Goal: Task Accomplishment & Management: Complete application form

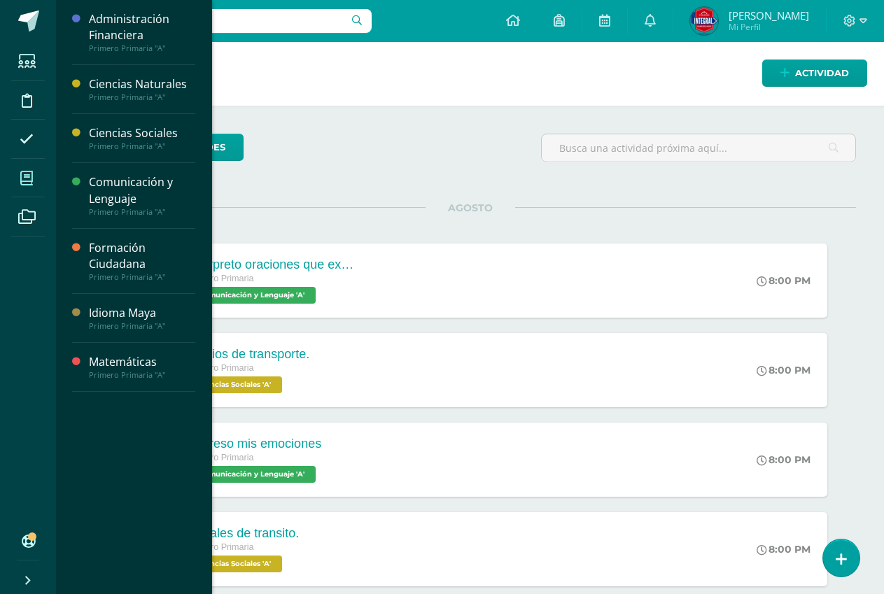
drag, startPoint x: 30, startPoint y: 175, endPoint x: 29, endPoint y: 168, distance: 7.1
click at [30, 174] on icon at bounding box center [26, 178] width 13 height 14
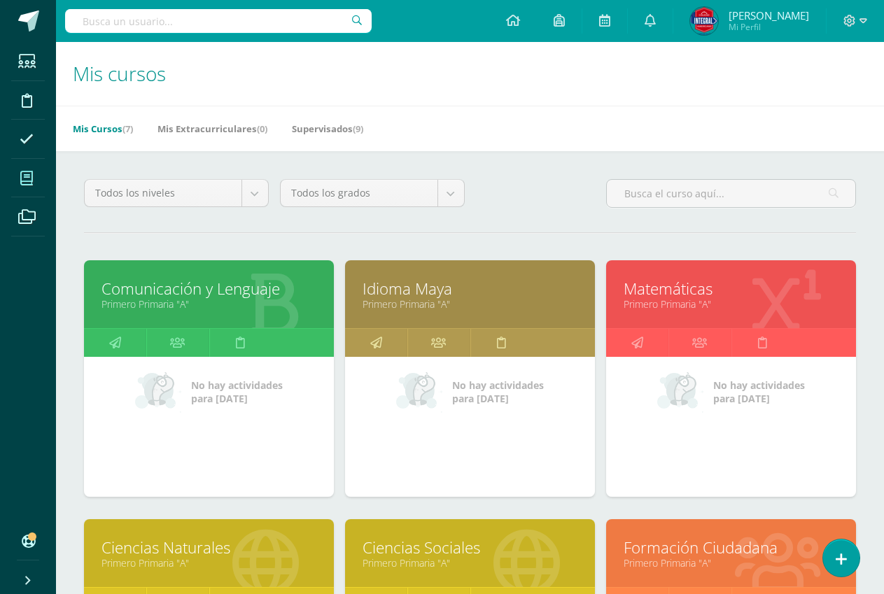
click at [637, 316] on div "Matemáticas Primero Primaria "A"" at bounding box center [731, 294] width 250 height 68
click at [679, 297] on link "Matemáticas" at bounding box center [730, 289] width 215 height 22
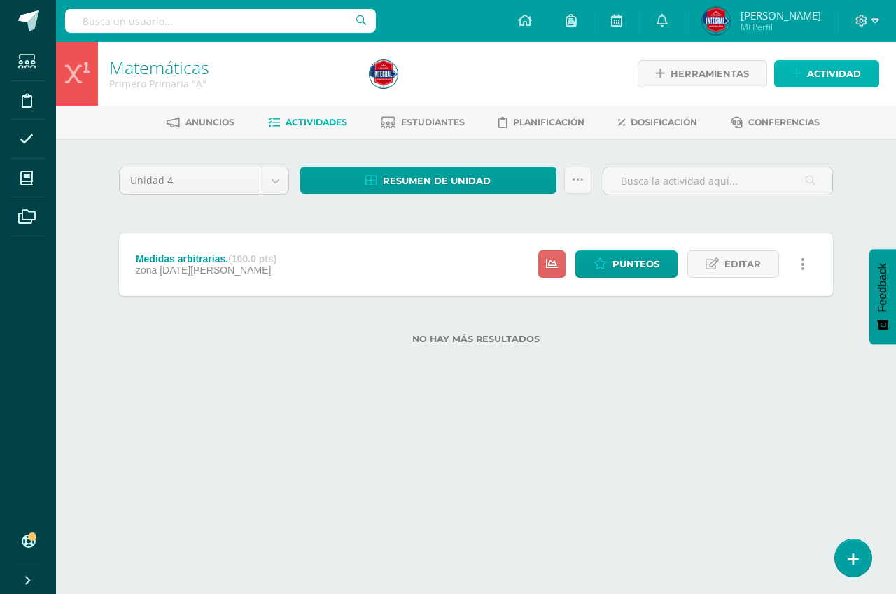
click at [841, 67] on span "Actividad" at bounding box center [834, 74] width 54 height 26
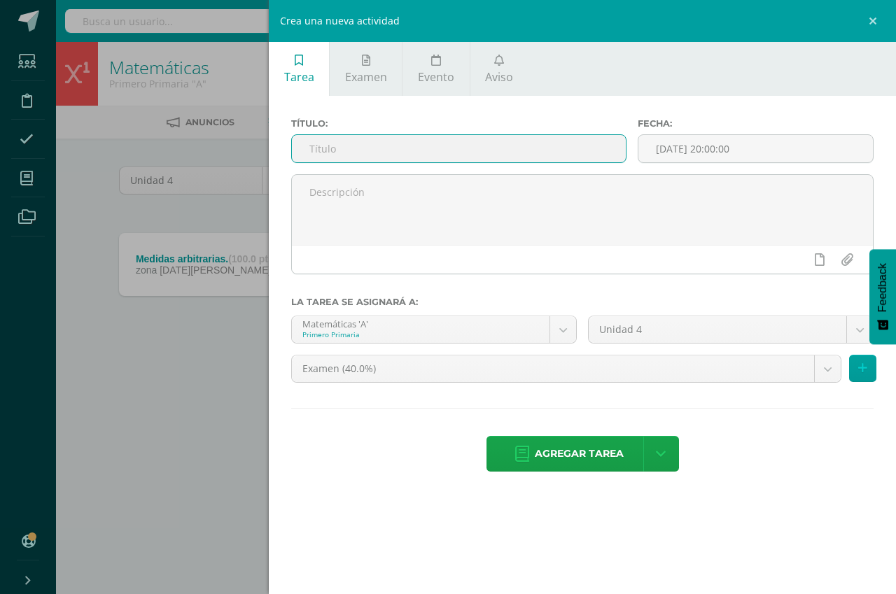
click at [546, 150] on input "text" at bounding box center [459, 148] width 334 height 27
click at [371, 148] on input "Medición deltiempo." at bounding box center [459, 148] width 334 height 27
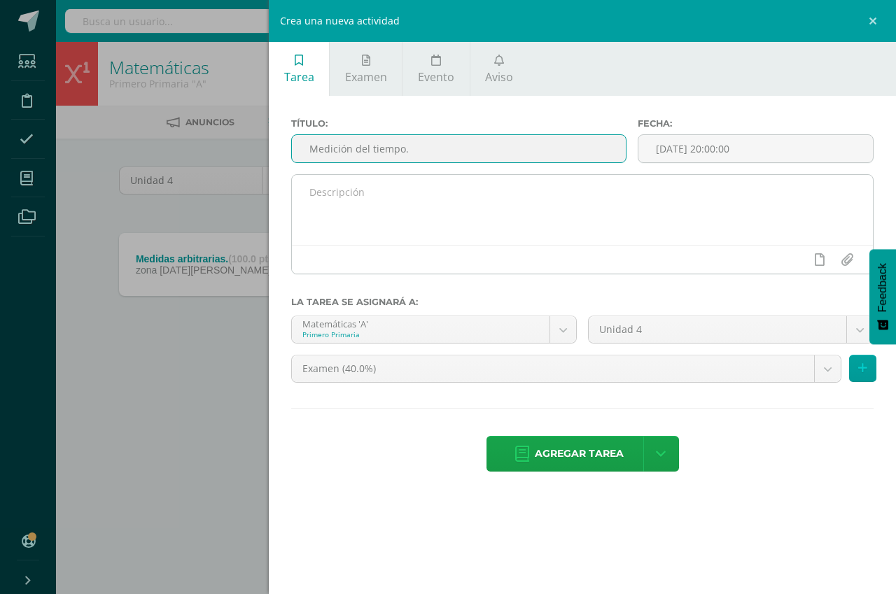
type input "Medición del tiempo."
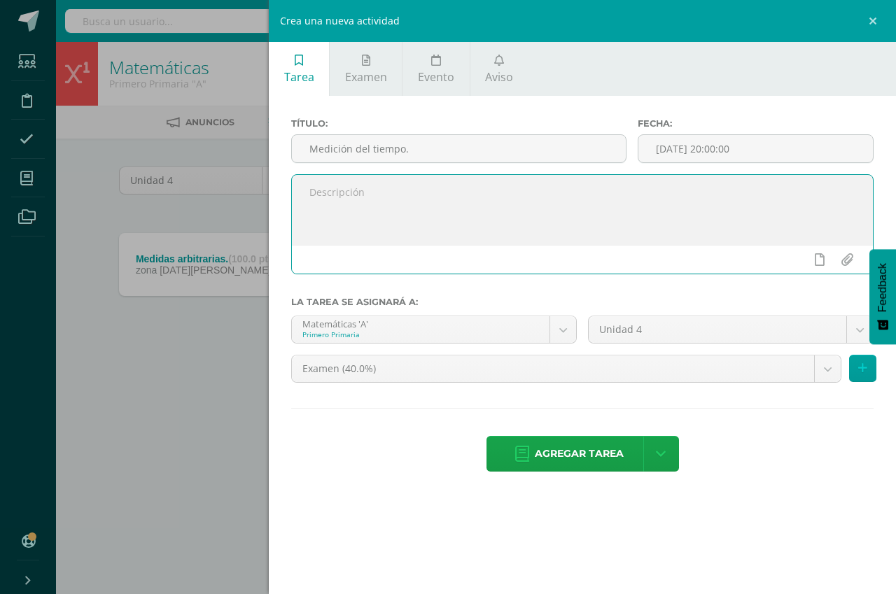
click at [388, 184] on textarea at bounding box center [582, 210] width 581 height 70
type textarea "Elaborar un reloj analógico, la agujas deben moverse, deben utilizar material d…"
click at [703, 146] on input "[DATE] 20:00:00" at bounding box center [755, 148] width 234 height 27
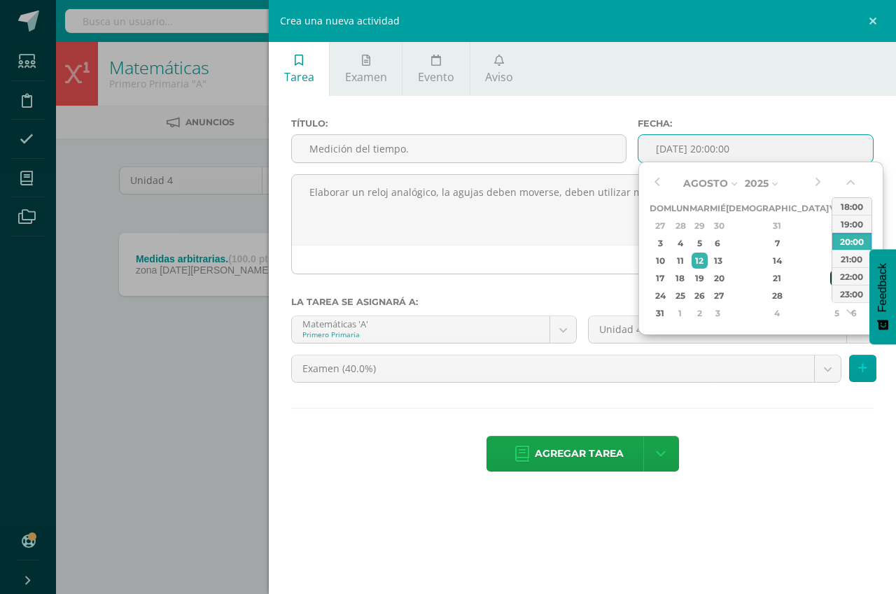
click at [830, 280] on div "22" at bounding box center [836, 278] width 13 height 16
type input "2025-08-22 20:00"
click at [469, 369] on body "Estudiantes Disciplina Asistencia Mis cursos Archivos Soporte Centro de ayuda Ú…" at bounding box center [448, 194] width 896 height 389
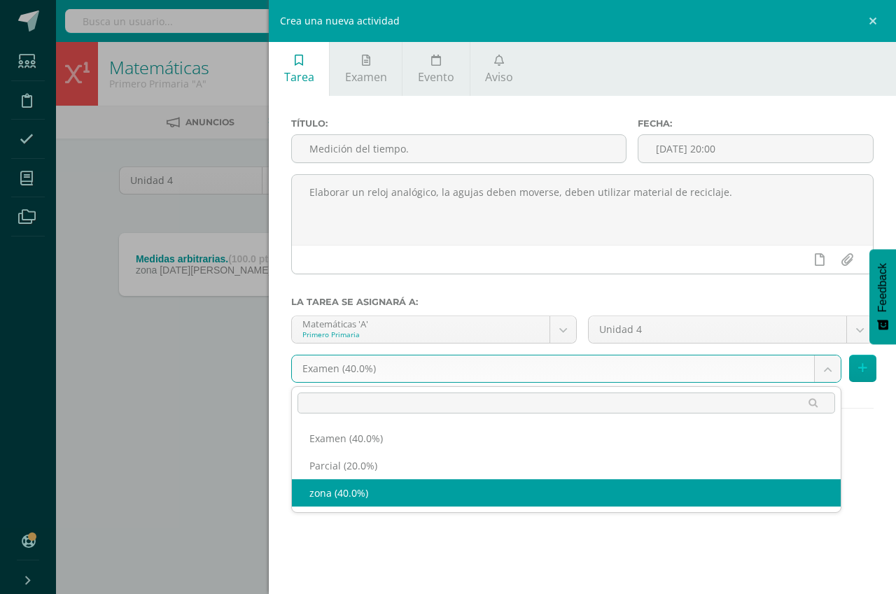
select select "192364"
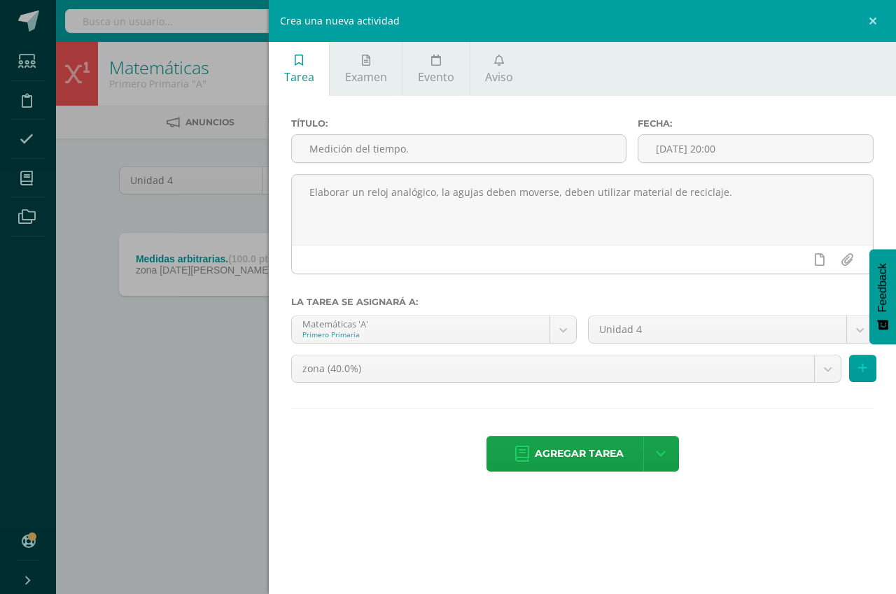
click at [551, 458] on span "Agregar tarea" at bounding box center [579, 454] width 89 height 34
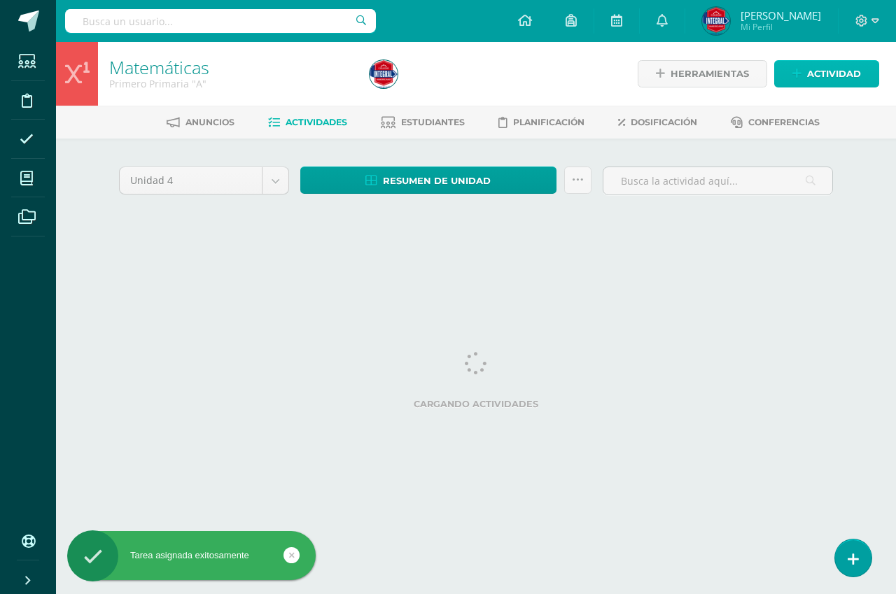
click at [818, 73] on span "Actividad" at bounding box center [834, 74] width 54 height 26
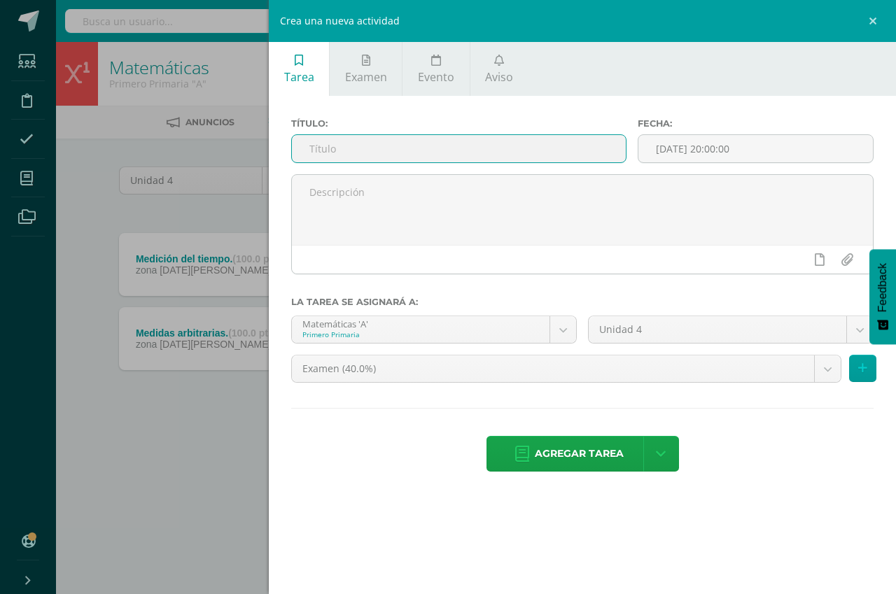
click at [413, 154] on input "text" at bounding box center [459, 148] width 334 height 27
type input "El calendario."
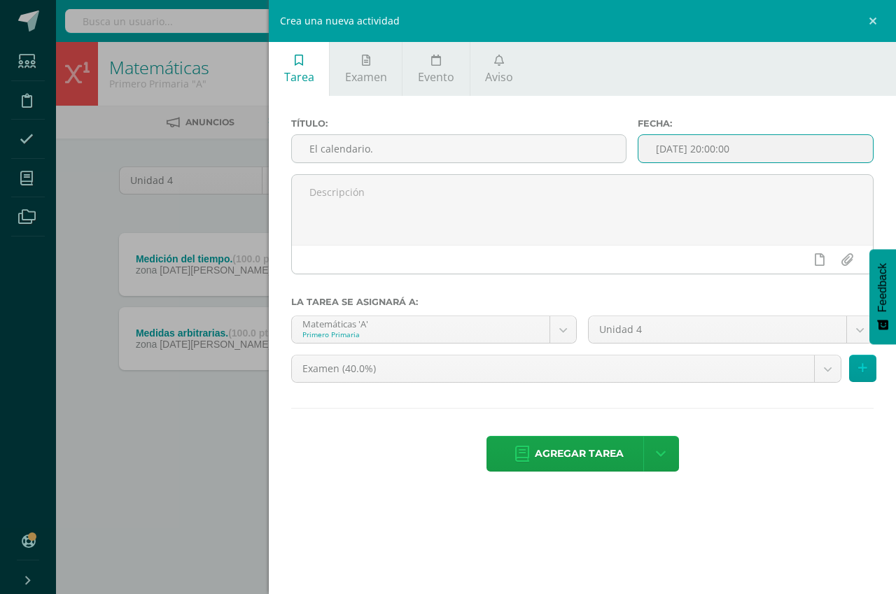
click at [711, 155] on input "[DATE] 20:00:00" at bounding box center [755, 148] width 234 height 27
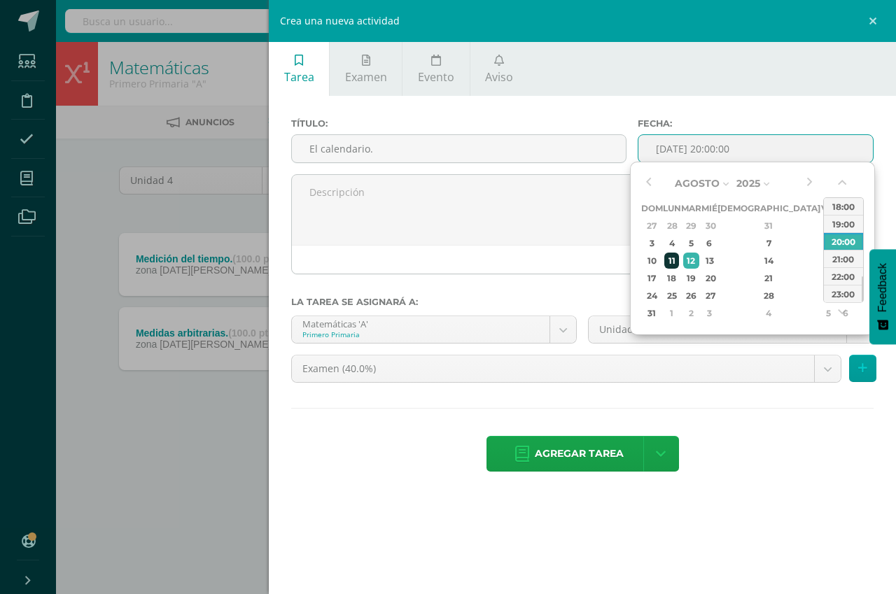
click at [679, 257] on div "11" at bounding box center [671, 261] width 15 height 16
type input "2025-08-11 20:00"
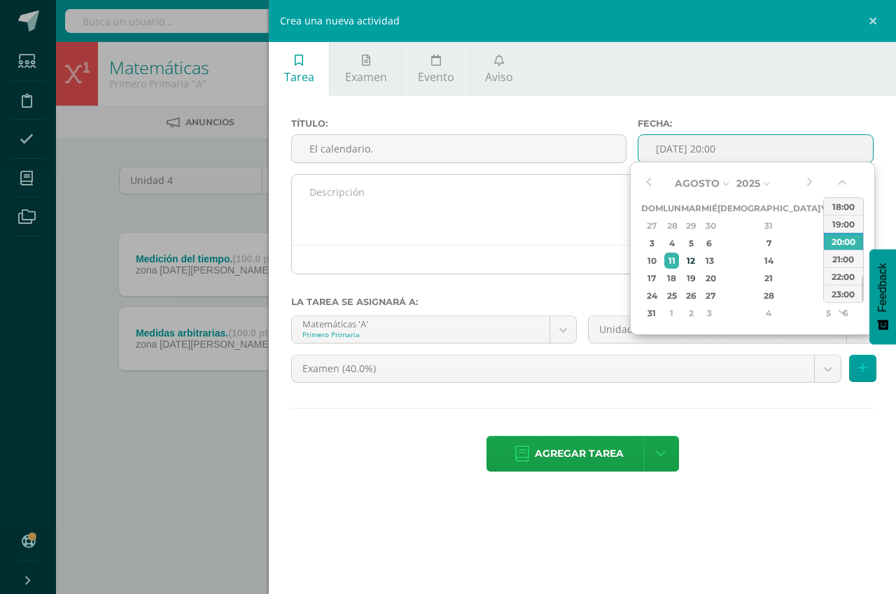
click at [392, 212] on textarea at bounding box center [582, 210] width 581 height 70
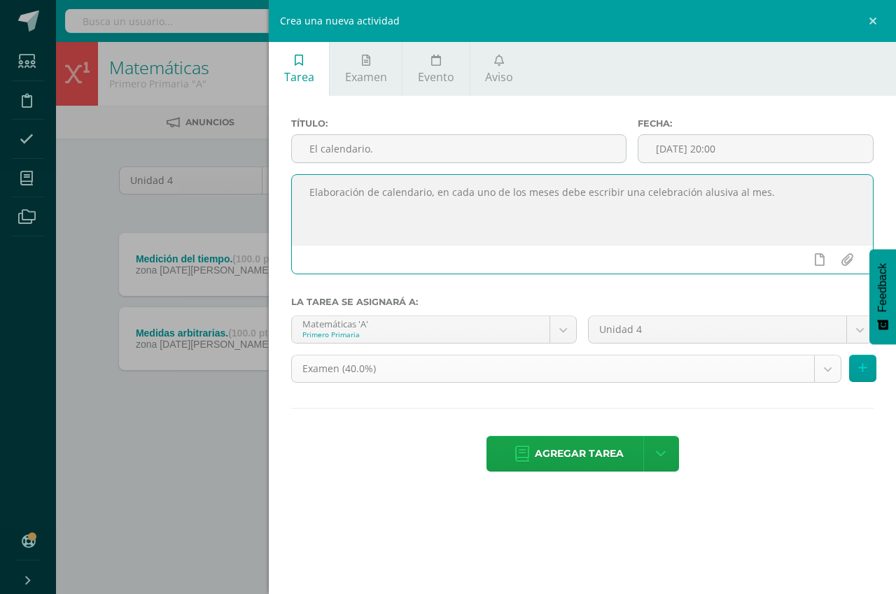
type textarea "Elaboración de calendario, en cada uno de los meses debe escribir una celebraci…"
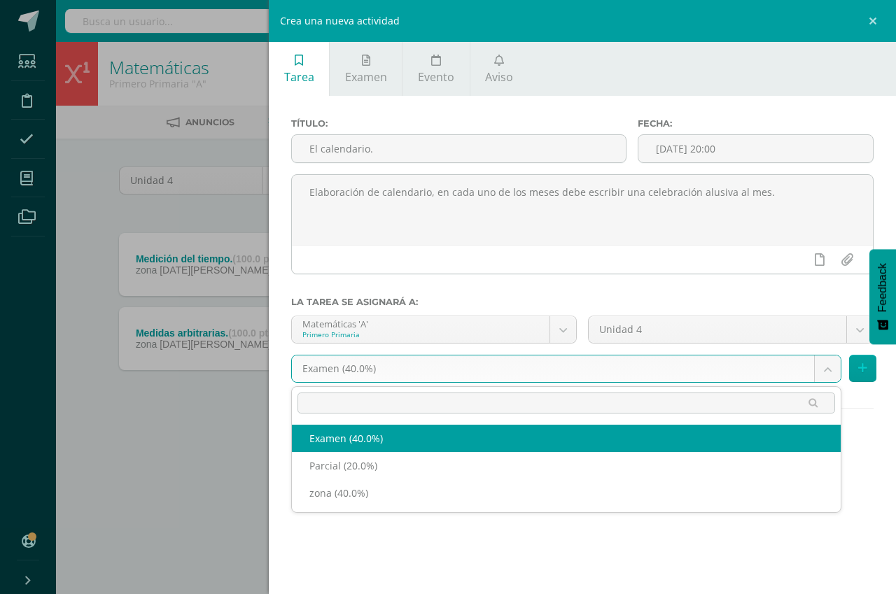
click at [373, 372] on body "Tarea asignada exitosamente Estudiantes Disciplina Asistencia Mis cursos Archiv…" at bounding box center [448, 231] width 896 height 463
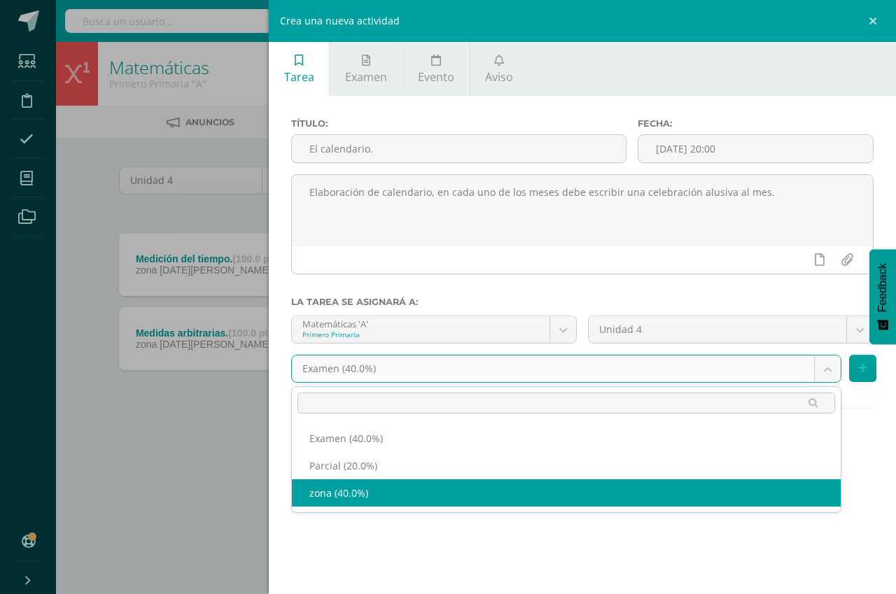
select select "192364"
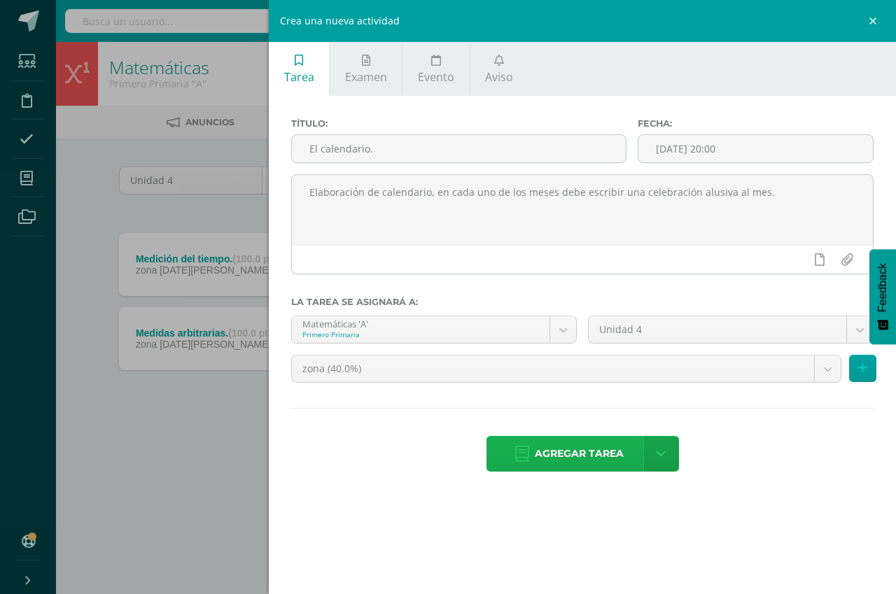
click at [572, 449] on span "Agregar tarea" at bounding box center [579, 454] width 89 height 34
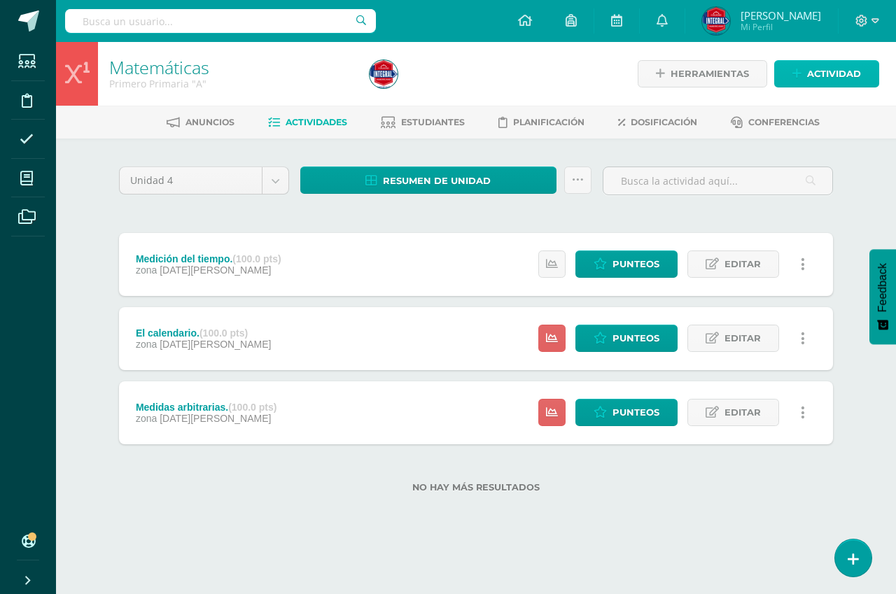
click at [819, 71] on span "Actividad" at bounding box center [834, 74] width 54 height 26
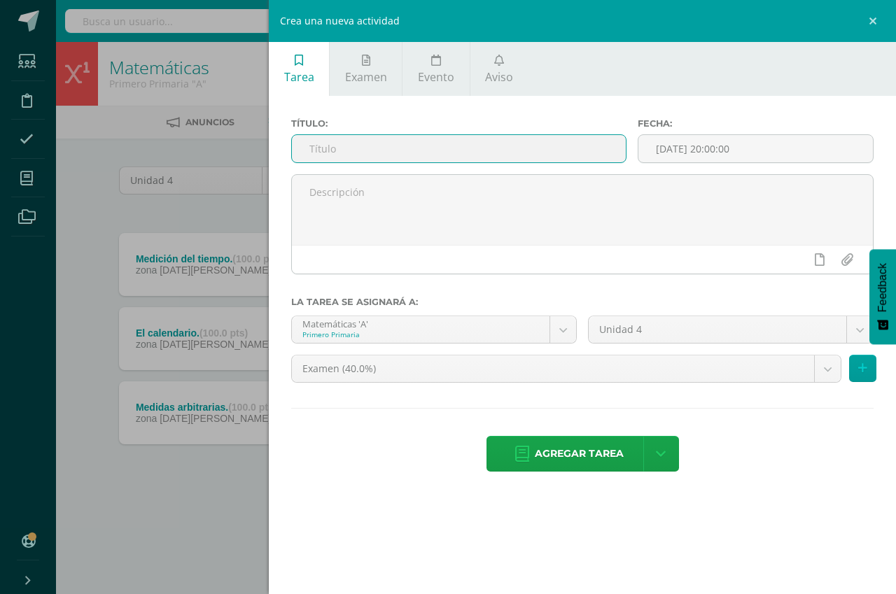
click at [328, 143] on input "text" at bounding box center [459, 148] width 334 height 27
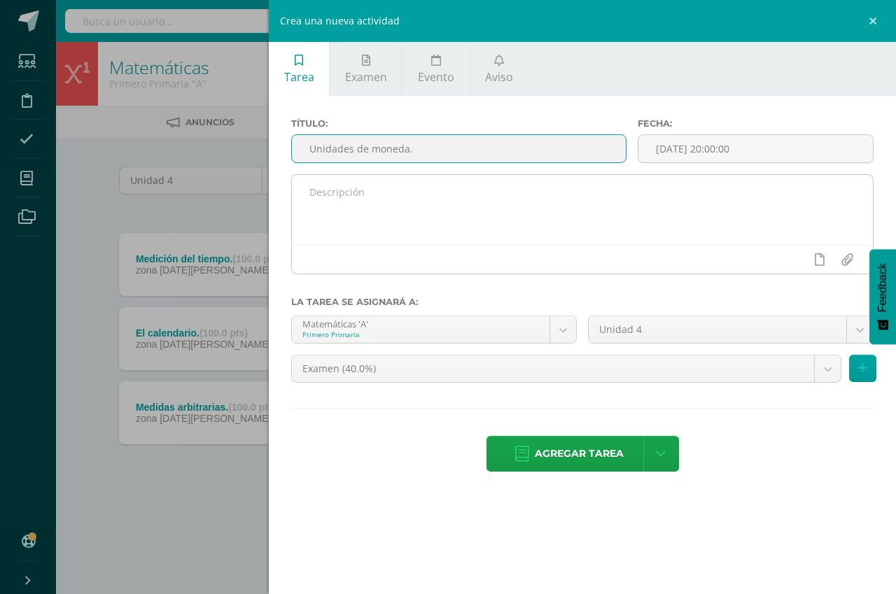
type input "Unidades de moneda."
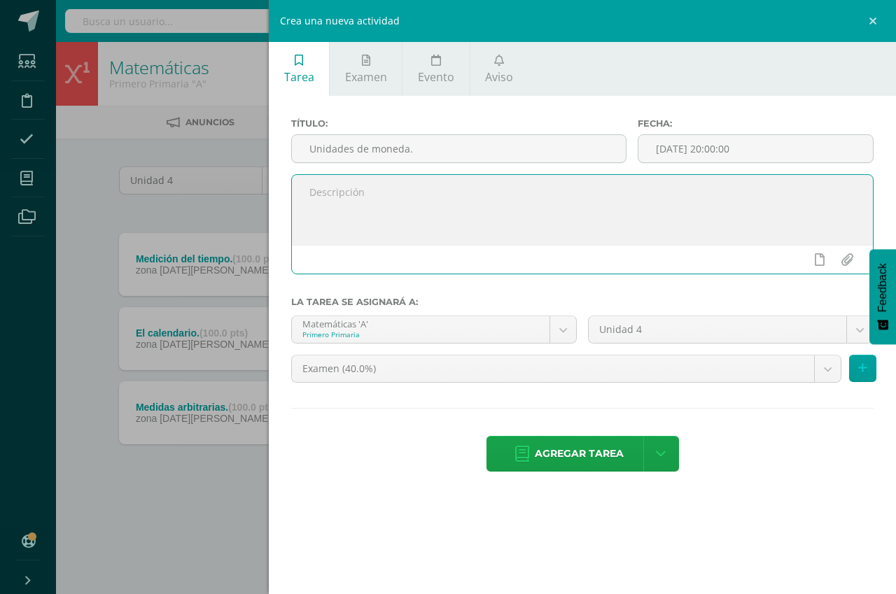
drag, startPoint x: 383, startPoint y: 215, endPoint x: 422, endPoint y: 223, distance: 39.4
click at [397, 218] on textarea at bounding box center [582, 210] width 581 height 70
type textarea "En clase se trabajará una hoja de trabajo con operaciones básicas utilizando la…"
click at [597, 362] on body "Tarea asignada exitosamente Estudiantes Disciplina Asistencia Mis cursos Archiv…" at bounding box center [448, 268] width 896 height 537
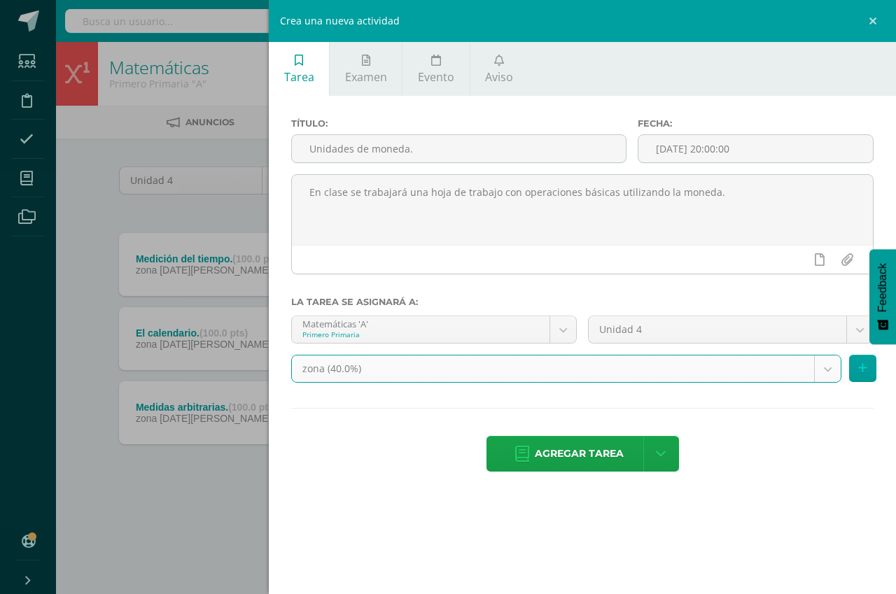
select select "192364"
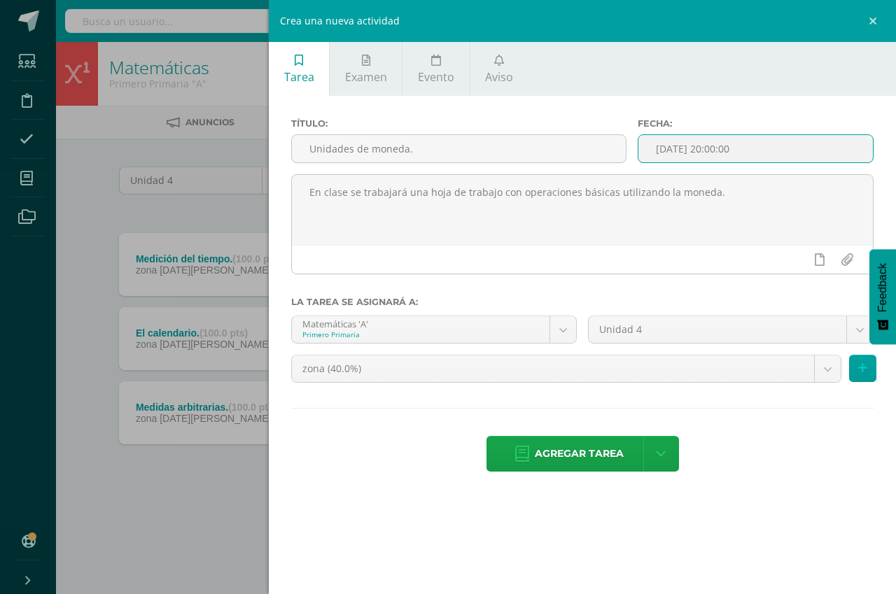
click at [699, 148] on input "[DATE] 20:00:00" at bounding box center [755, 148] width 234 height 27
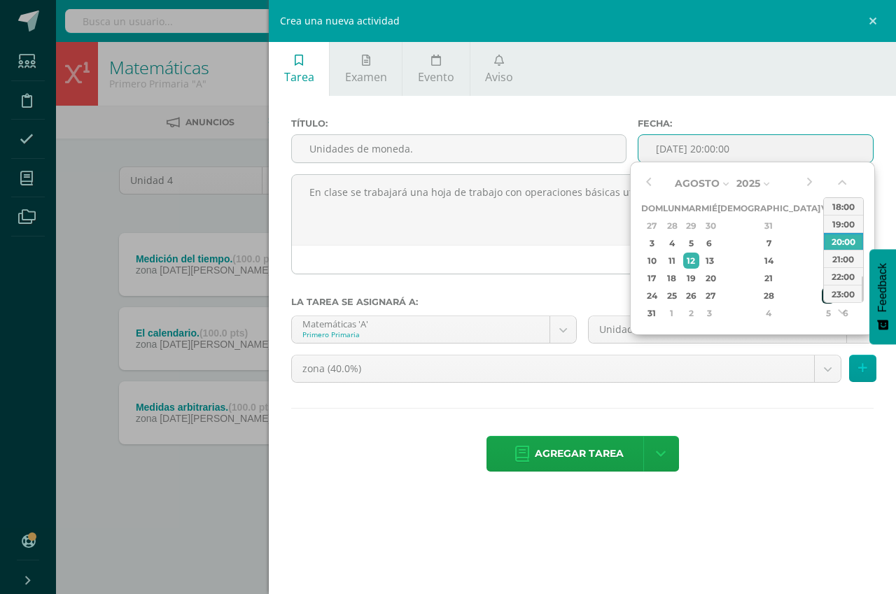
click at [821, 292] on div "29" at bounding box center [827, 296] width 13 height 16
type input "[DATE] 20:00"
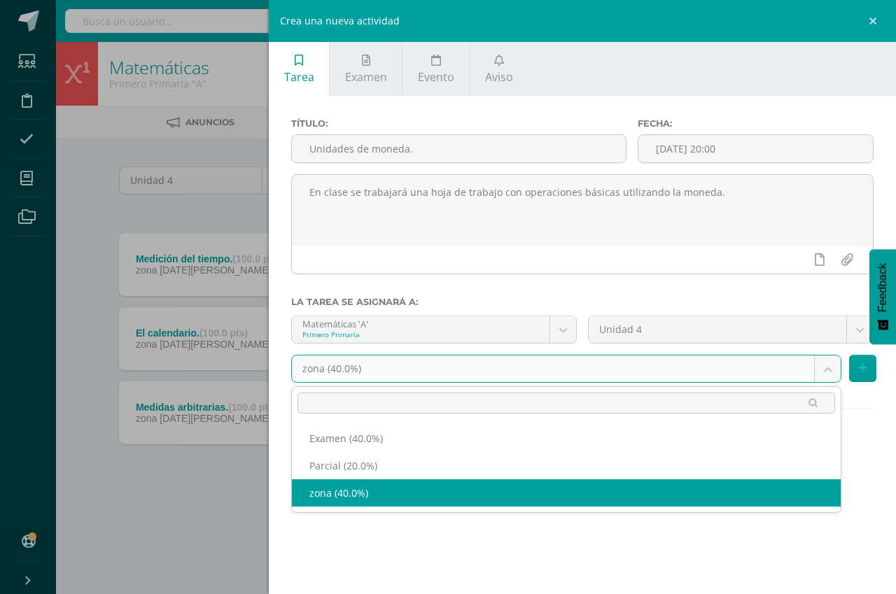
click at [504, 368] on body "Tarea asignada exitosamente Estudiantes Disciplina Asistencia Mis cursos Archiv…" at bounding box center [448, 268] width 896 height 537
click at [437, 521] on body "Tarea asignada exitosamente Estudiantes Disciplina Asistencia Mis cursos Archiv…" at bounding box center [448, 268] width 896 height 537
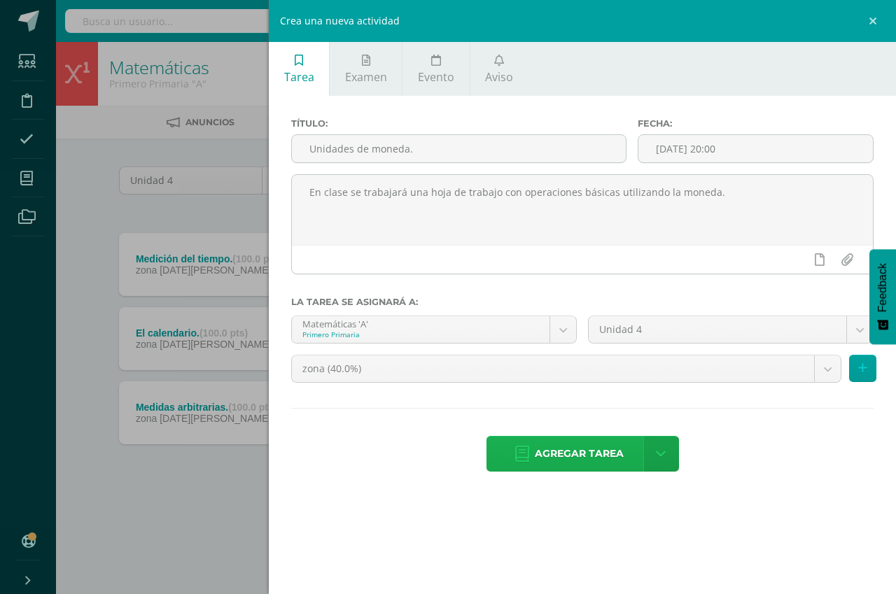
click at [579, 450] on span "Agregar tarea" at bounding box center [579, 454] width 89 height 34
